Goal: Transaction & Acquisition: Purchase product/service

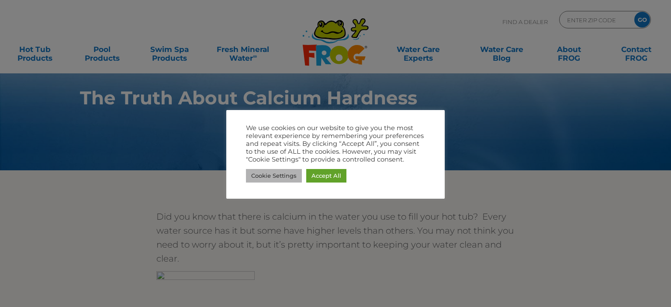
click at [290, 176] on link "Cookie Settings" at bounding box center [274, 176] width 56 height 14
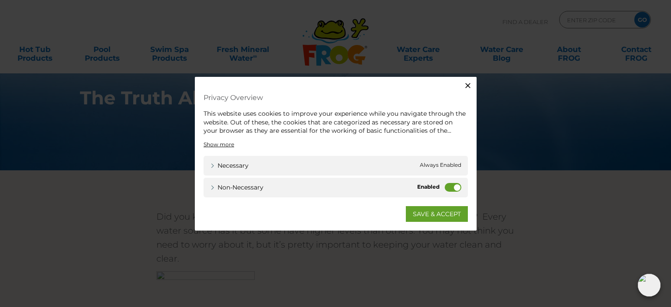
click at [447, 185] on label "Non-necessary" at bounding box center [453, 187] width 17 height 9
click at [0, 0] on input "Non-necessary" at bounding box center [0, 0] width 0 height 0
click at [432, 212] on link "SAVE & ACCEPT" at bounding box center [437, 214] width 62 height 16
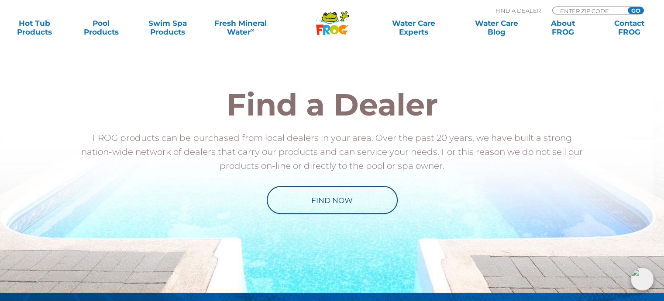
scroll to position [953, 0]
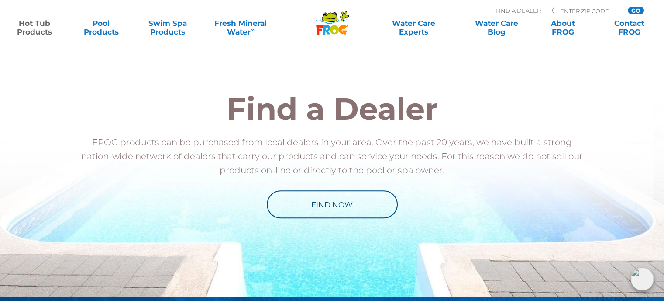
click at [38, 24] on link "Hot Tub Products" at bounding box center [35, 27] width 52 height 17
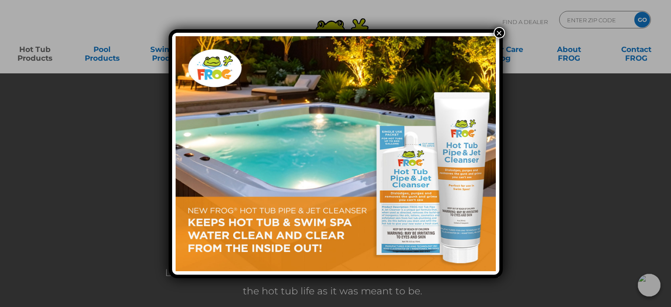
click at [29, 58] on div "×" at bounding box center [335, 153] width 671 height 307
click at [500, 32] on button "×" at bounding box center [499, 32] width 11 height 11
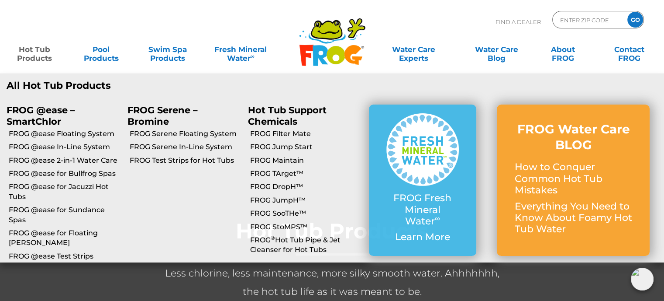
click at [38, 58] on link "Hot Tub Products" at bounding box center [35, 49] width 52 height 17
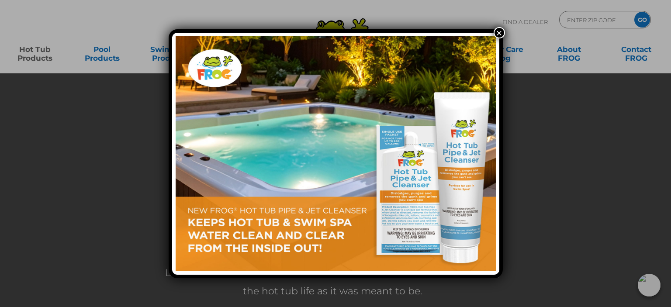
click at [40, 56] on div "×" at bounding box center [335, 153] width 671 height 307
click at [502, 32] on button "×" at bounding box center [499, 32] width 11 height 11
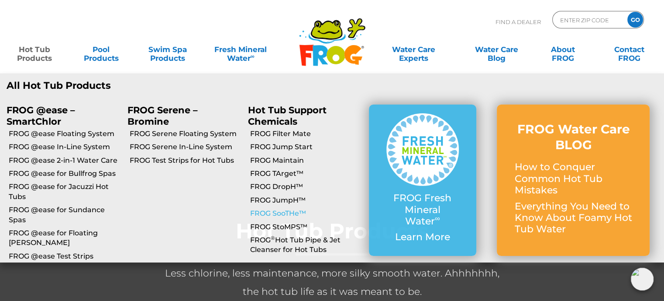
click at [294, 209] on link "FROG SooTHe™" at bounding box center [306, 213] width 112 height 10
